Goal: Task Accomplishment & Management: Use online tool/utility

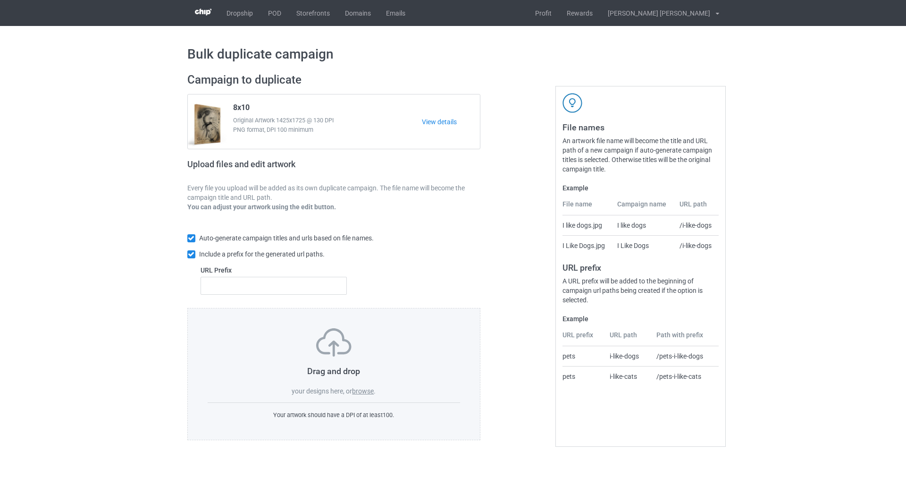
click at [373, 392] on label "browse" at bounding box center [363, 391] width 22 height 8
click at [0, 0] on input "browse" at bounding box center [0, 0] width 0 height 0
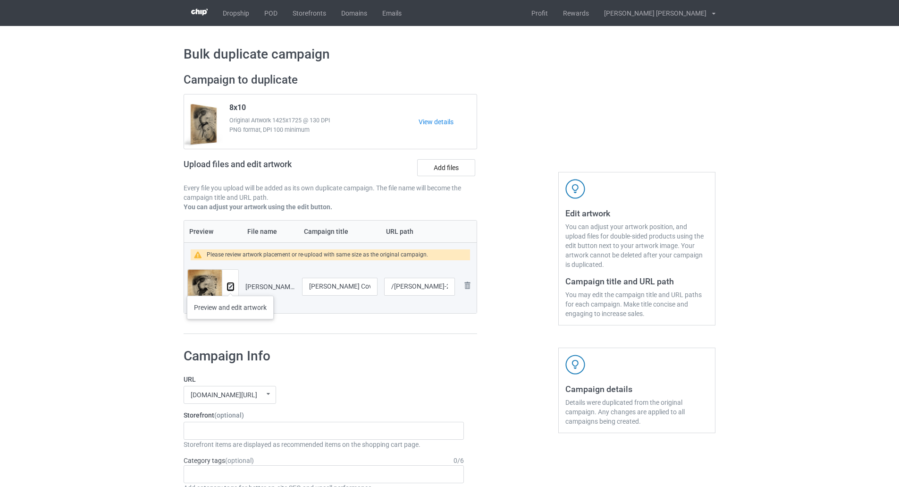
click at [230, 286] on img at bounding box center [230, 287] width 6 height 6
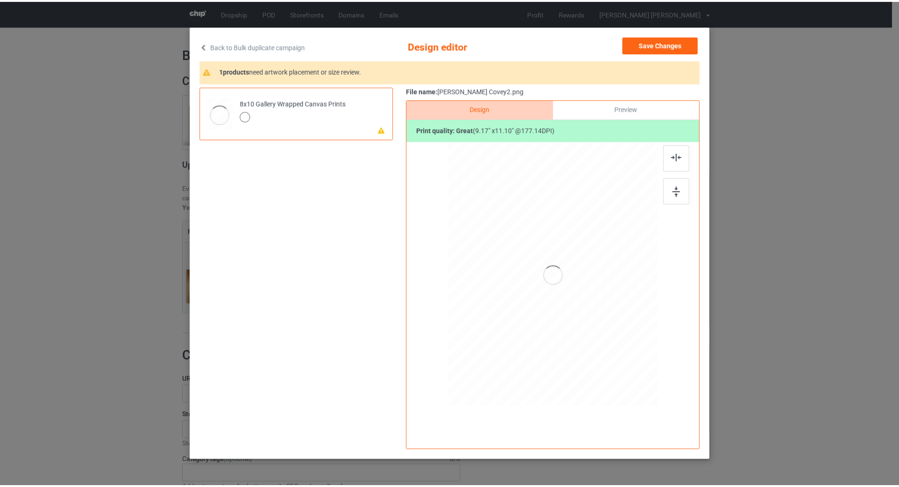
scroll to position [54, 0]
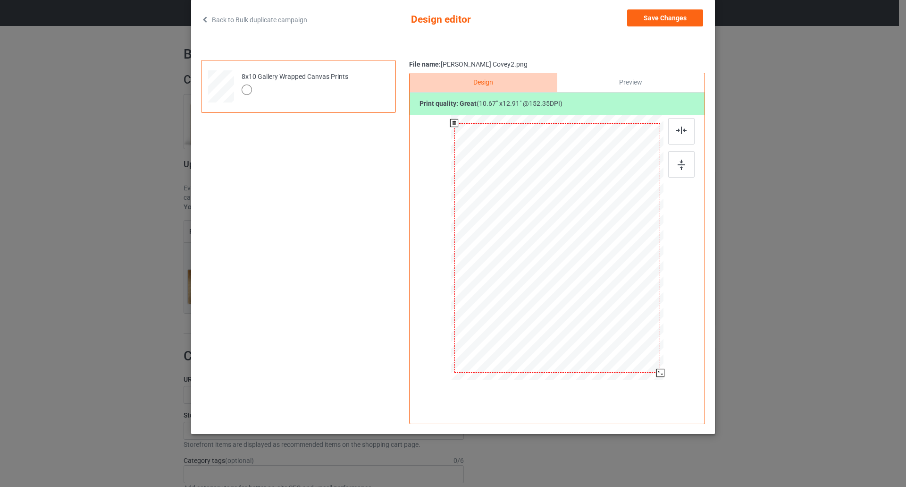
click at [658, 374] on div at bounding box center [660, 373] width 8 height 8
click at [672, 23] on button "Save Changes" at bounding box center [665, 17] width 76 height 17
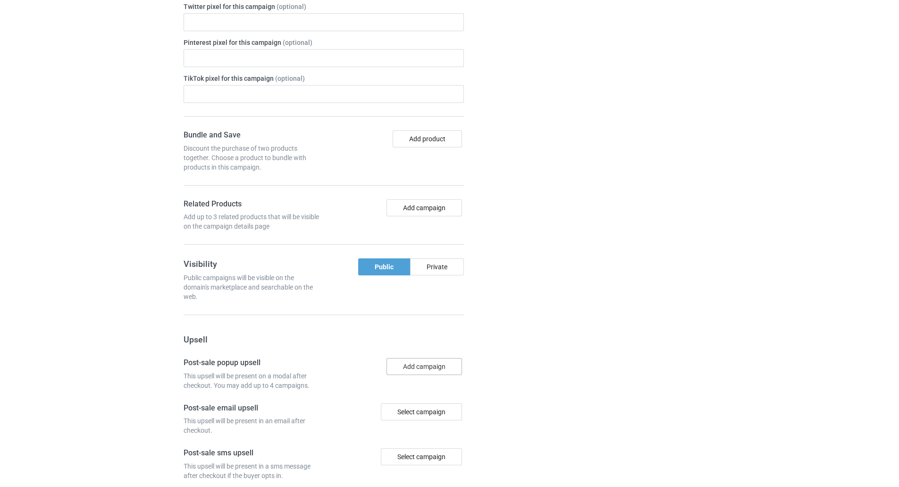
scroll to position [725, 0]
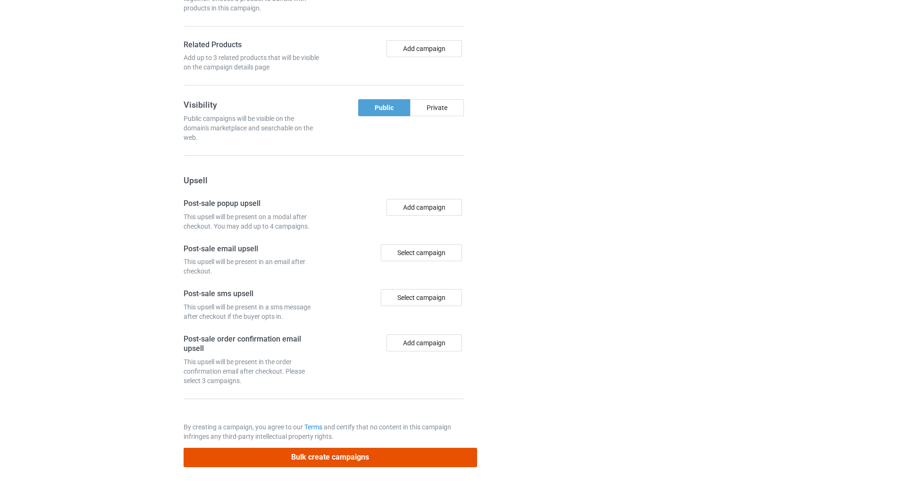
click at [412, 450] on button "Bulk create campaigns" at bounding box center [331, 456] width 294 height 19
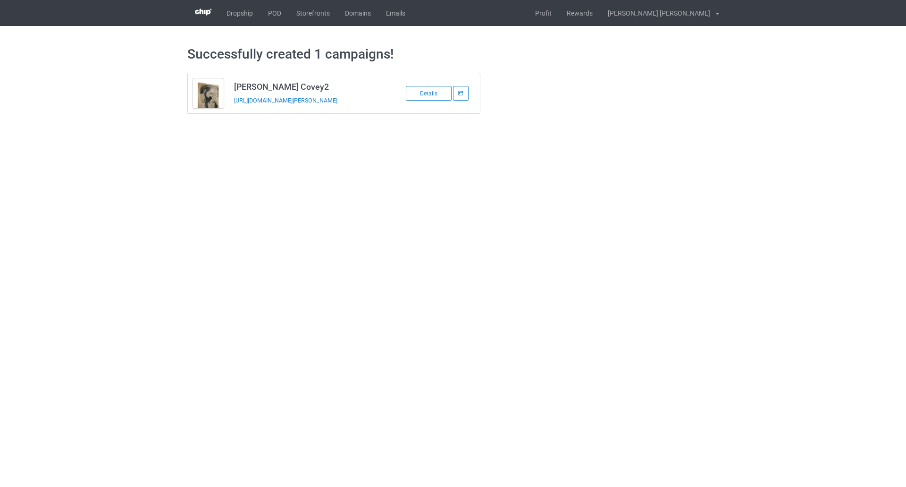
drag, startPoint x: 356, startPoint y: 109, endPoint x: 236, endPoint y: 110, distance: 119.9
click at [235, 108] on td "[PERSON_NAME] Covey2 [URL][DOMAIN_NAME][PERSON_NAME]" at bounding box center [309, 93] width 160 height 40
copy link "[URL][DOMAIN_NAME][PERSON_NAME]"
